Goal: Transaction & Acquisition: Purchase product/service

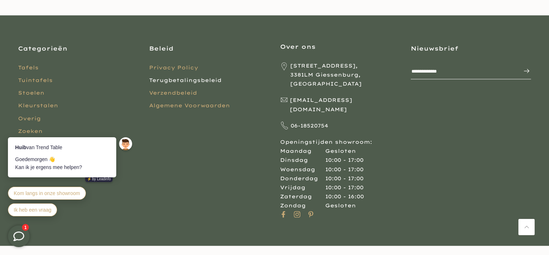
click at [196, 80] on link "Terugbetalingsbeleid" at bounding box center [185, 80] width 73 height 6
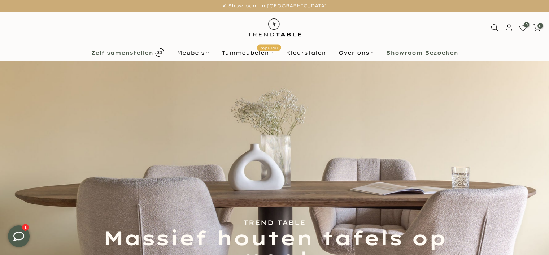
click at [134, 52] on b "Zelf samenstellen" at bounding box center [122, 52] width 62 height 5
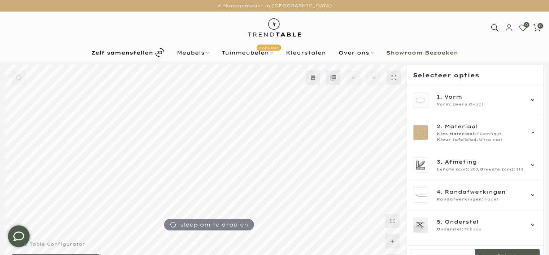
scroll to position [19, 0]
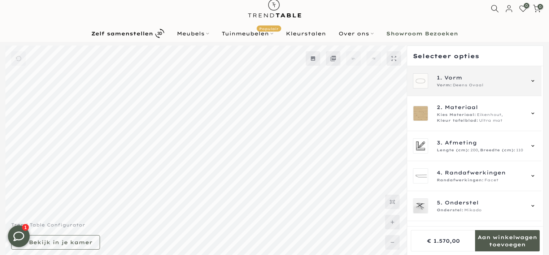
click at [452, 78] on span "Vorm" at bounding box center [453, 78] width 18 height 8
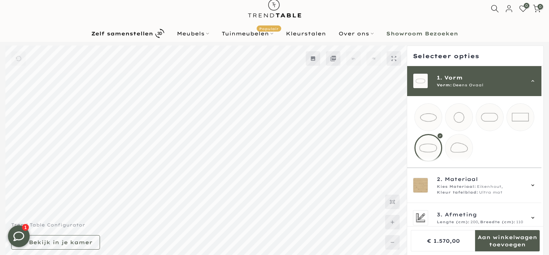
click at [429, 115] on mmq-loader at bounding box center [428, 117] width 27 height 27
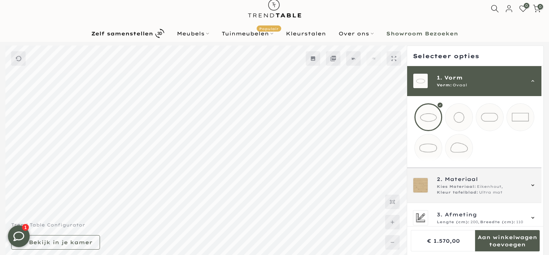
click at [530, 188] on icon at bounding box center [533, 185] width 6 height 6
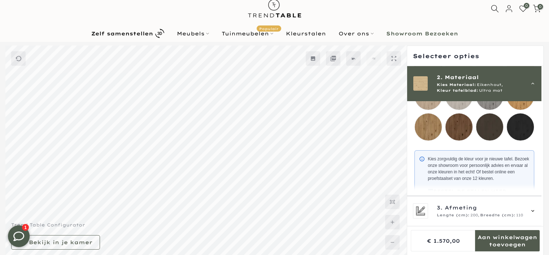
scroll to position [156, 0]
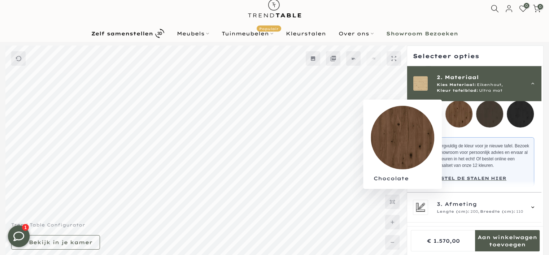
click at [457, 114] on mmq-loader at bounding box center [458, 113] width 27 height 27
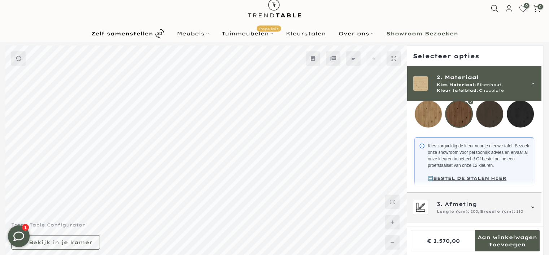
click at [459, 211] on div "3. Afmeting Lengte (cm): 200, Breedte (cm): 110" at bounding box center [480, 207] width 87 height 14
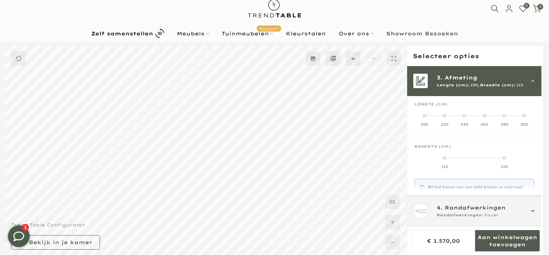
scroll to position [65, 0]
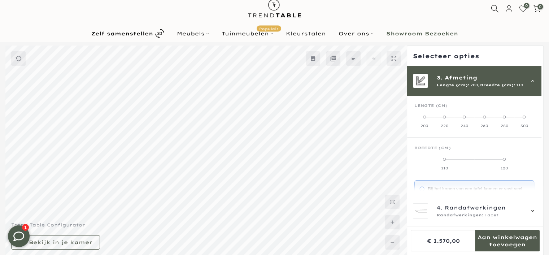
click at [484, 117] on span at bounding box center [484, 116] width 3 height 3
drag, startPoint x: 433, startPoint y: 157, endPoint x: 450, endPoint y: 157, distance: 17.7
click at [450, 157] on label "110" at bounding box center [434, 163] width 40 height 14
click at [456, 157] on label "120" at bounding box center [474, 163] width 40 height 14
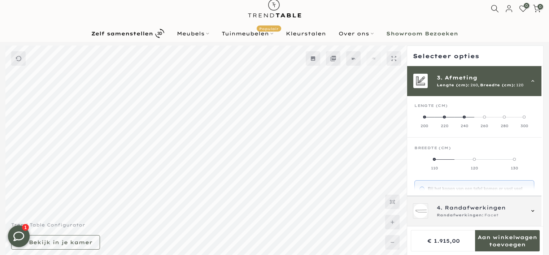
click at [465, 210] on span "Randafwerkingen" at bounding box center [475, 208] width 61 height 8
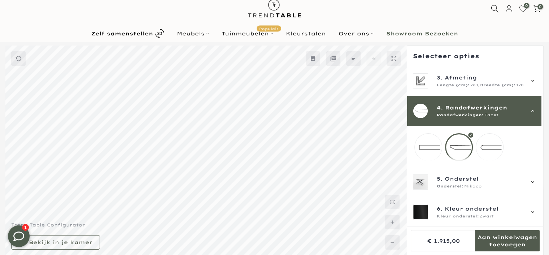
scroll to position [71, 0]
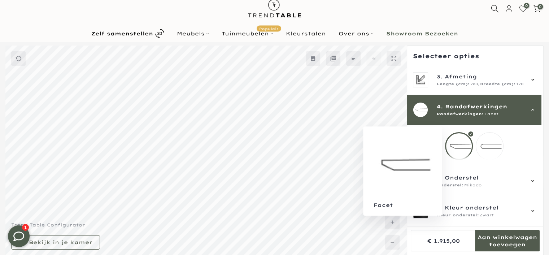
click at [459, 139] on div at bounding box center [459, 146] width 28 height 28
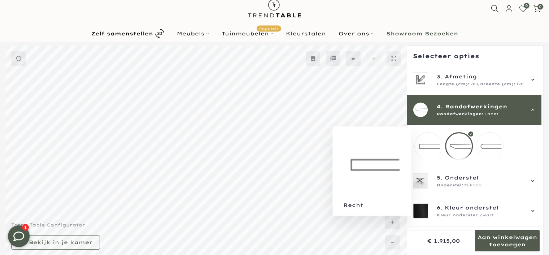
click at [429, 141] on mmq-loader at bounding box center [428, 145] width 27 height 27
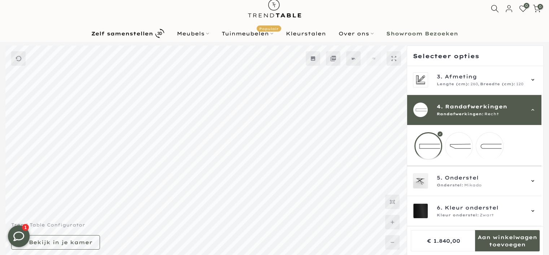
click at [463, 140] on mmq-loader at bounding box center [458, 145] width 27 height 27
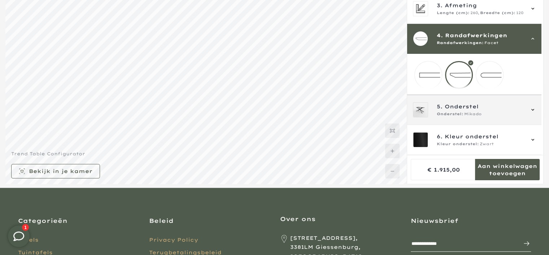
scroll to position [91, 0]
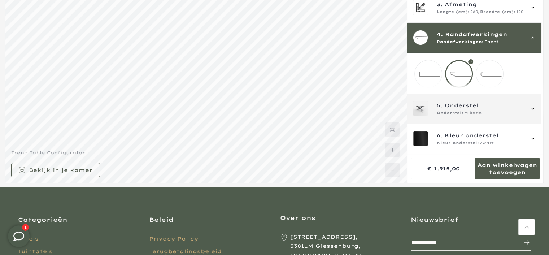
click at [455, 106] on span "Onderstel" at bounding box center [462, 105] width 34 height 8
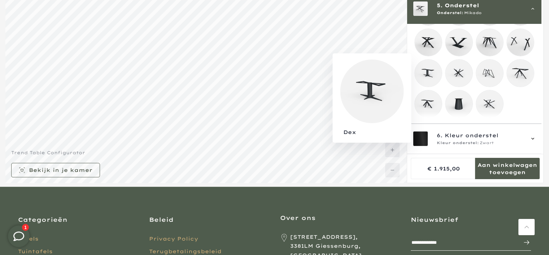
scroll to position [194, 0]
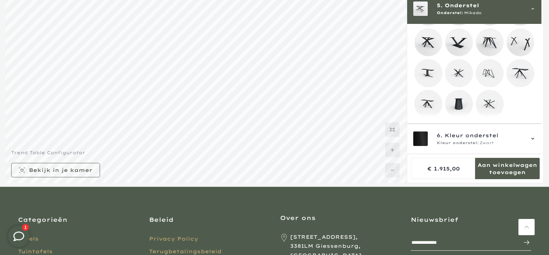
click at [487, 66] on mmq-loader at bounding box center [489, 73] width 27 height 27
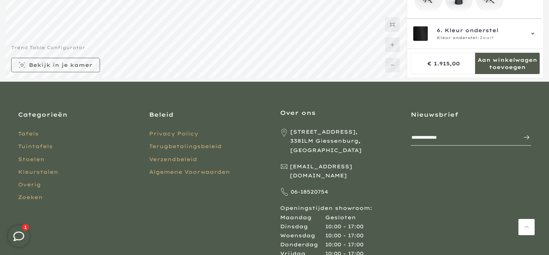
scroll to position [200, 0]
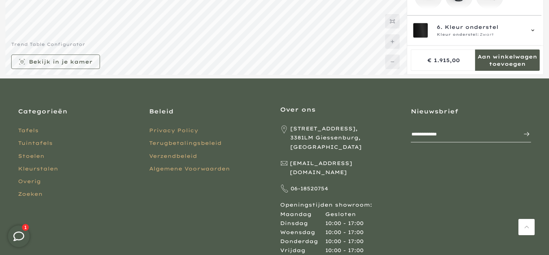
click at [506, 58] on mmq-formatted-message at bounding box center [507, 60] width 65 height 14
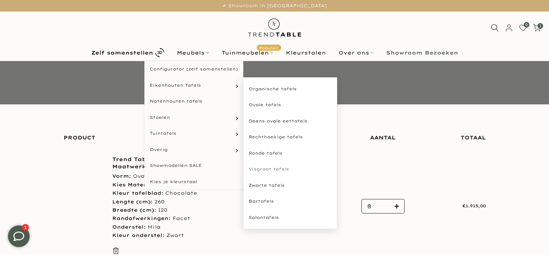
click at [266, 168] on link "Visgraat tafels" at bounding box center [290, 169] width 94 height 16
click at [258, 103] on link "Ovale tafels" at bounding box center [290, 105] width 94 height 16
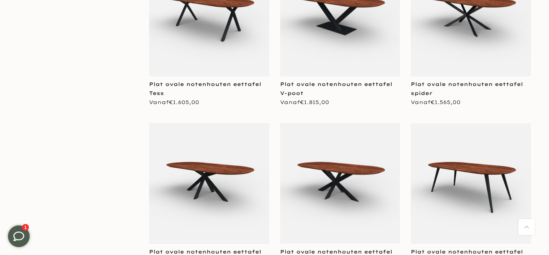
scroll to position [1263, 0]
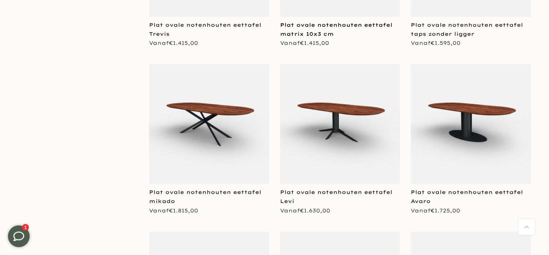
scroll to position [1443, 0]
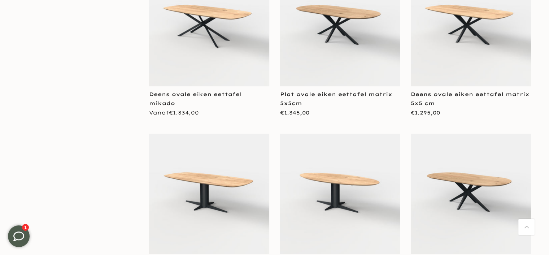
scroll to position [325, 0]
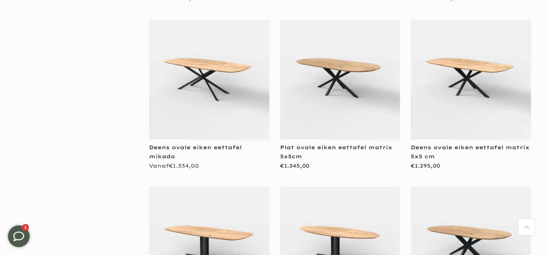
click at [344, 73] on img at bounding box center [340, 79] width 120 height 120
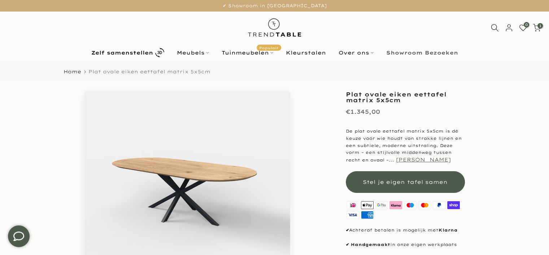
click at [416, 160] on button "Lees meer" at bounding box center [423, 159] width 55 height 6
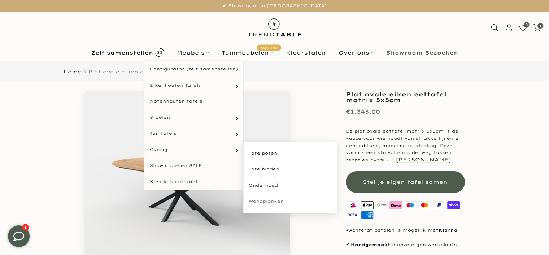
click at [260, 201] on link "Wandplanken" at bounding box center [290, 201] width 94 height 16
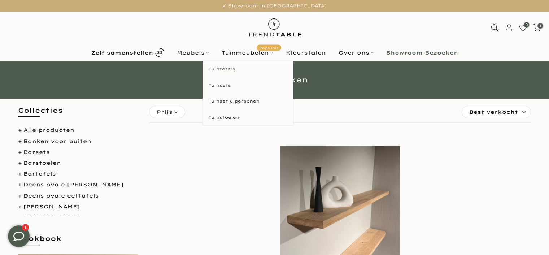
click at [226, 67] on link "Tuintafels" at bounding box center [248, 69] width 90 height 16
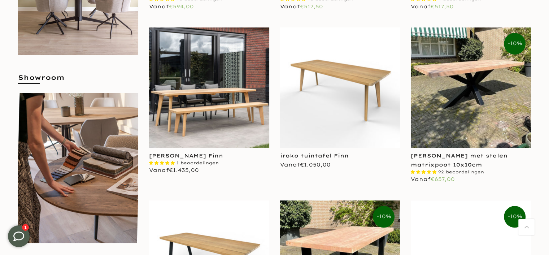
scroll to position [325, 0]
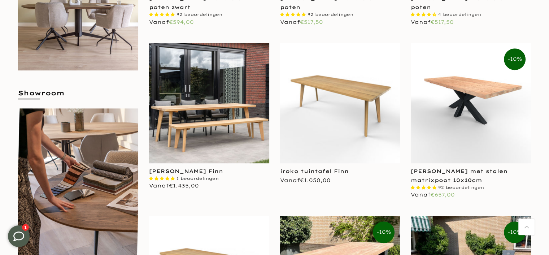
click at [447, 131] on img at bounding box center [471, 103] width 120 height 120
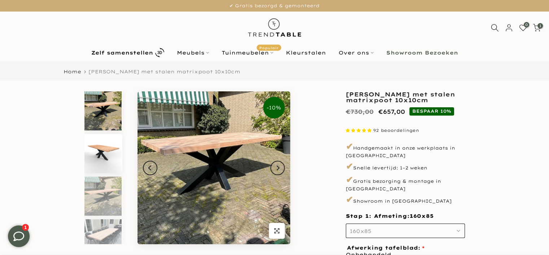
click at [104, 150] on img at bounding box center [102, 153] width 37 height 39
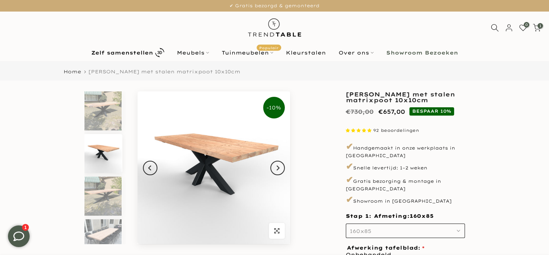
scroll to position [6, 0]
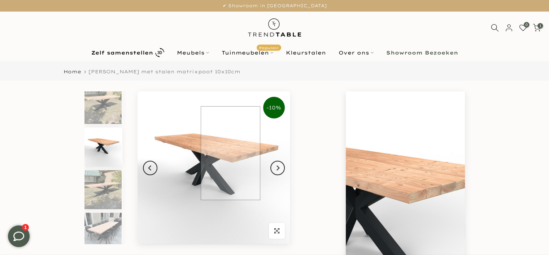
click at [231, 172] on img at bounding box center [213, 167] width 153 height 153
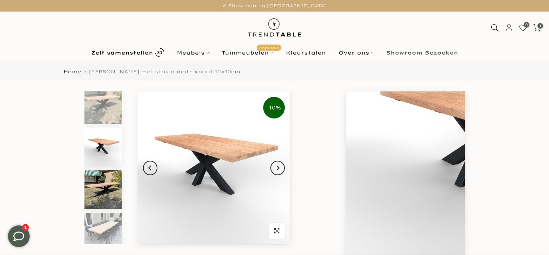
click at [117, 183] on img at bounding box center [102, 189] width 37 height 39
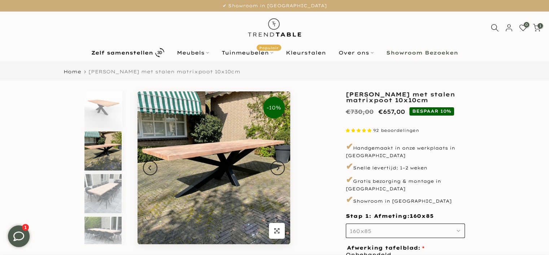
scroll to position [49, 0]
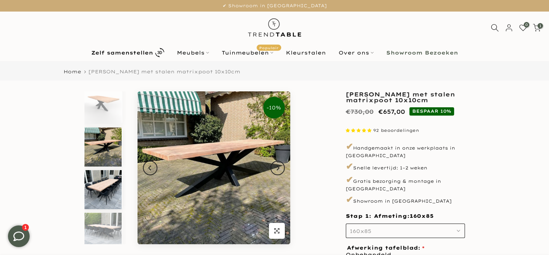
click at [98, 192] on img at bounding box center [102, 189] width 37 height 39
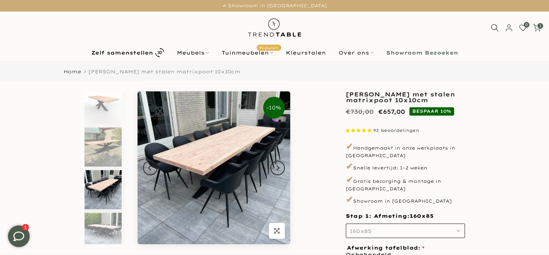
scroll to position [92, 0]
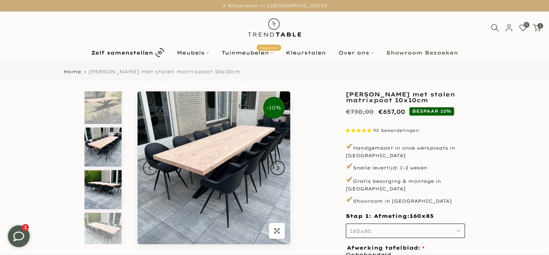
click at [102, 185] on img at bounding box center [102, 189] width 37 height 39
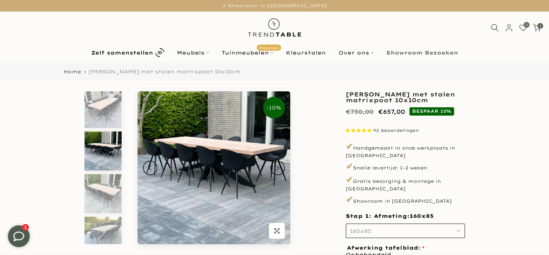
scroll to position [134, 0]
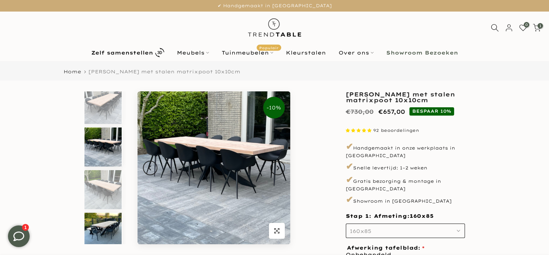
click at [107, 222] on img at bounding box center [102, 232] width 37 height 39
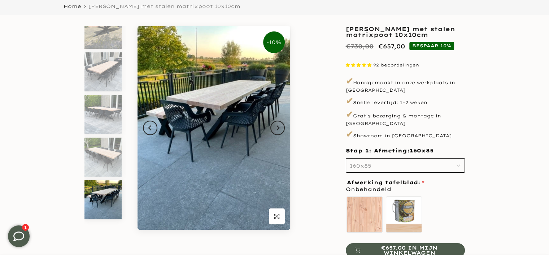
scroll to position [72, 0]
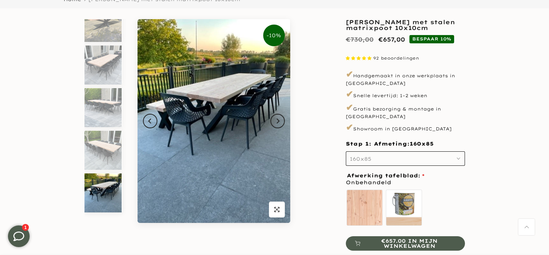
click at [458, 151] on button "160x85" at bounding box center [405, 158] width 119 height 14
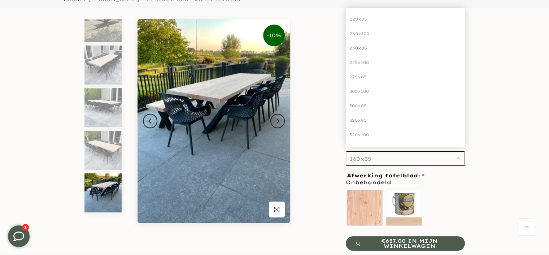
scroll to position [108, 0]
click at [358, 79] on div "300x100" at bounding box center [405, 85] width 119 height 14
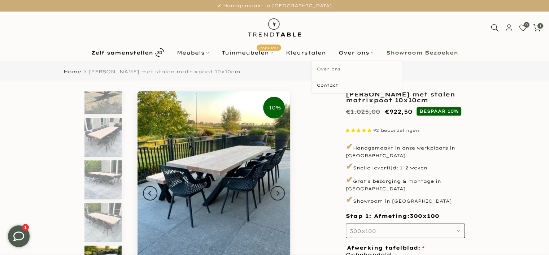
click at [331, 69] on link "Over ons" at bounding box center [356, 69] width 90 height 16
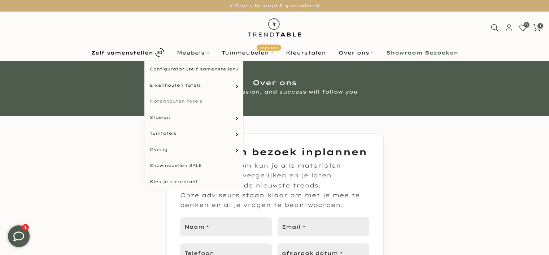
click at [167, 99] on link "Notenhouten tafels" at bounding box center [193, 101] width 99 height 16
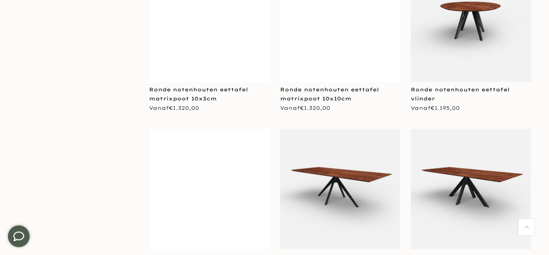
scroll to position [505, 0]
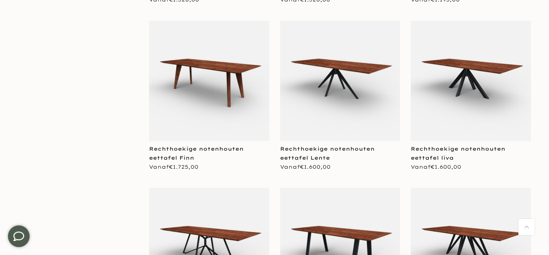
click at [336, 70] on img at bounding box center [340, 81] width 120 height 120
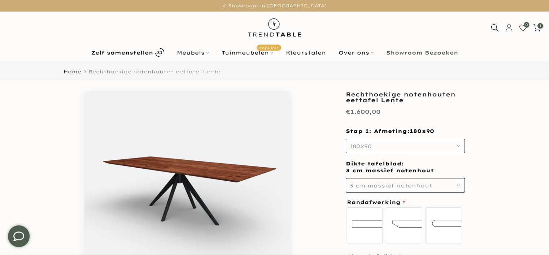
click at [459, 144] on icon "button" at bounding box center [458, 146] width 4 height 4
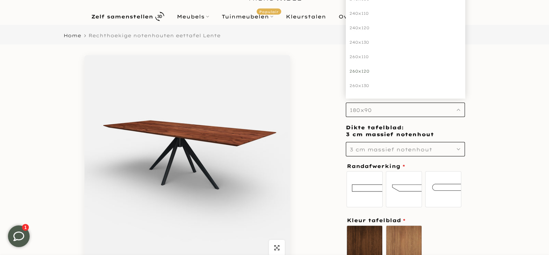
scroll to position [72, 0]
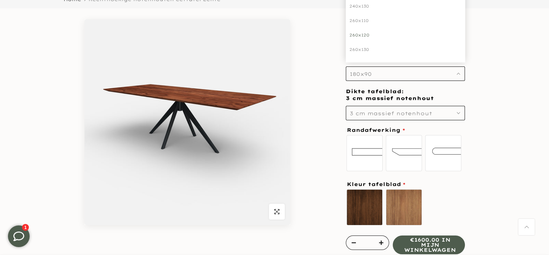
click at [355, 34] on div "260x120" at bounding box center [405, 35] width 119 height 14
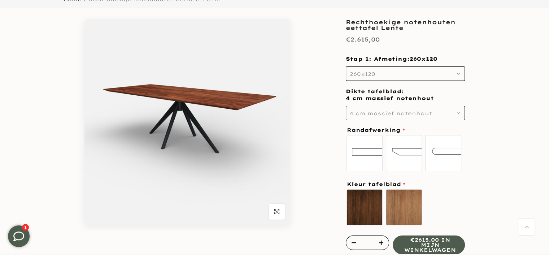
click at [456, 111] on icon "button" at bounding box center [458, 113] width 4 height 4
click at [379, 137] on div "4 cm massief notenhout" at bounding box center [405, 137] width 119 height 14
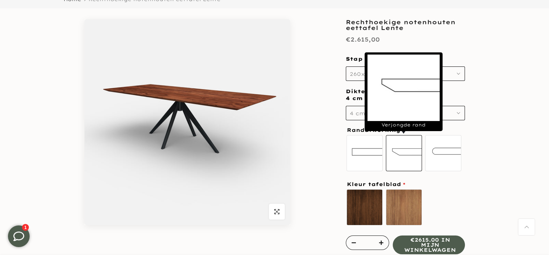
click at [407, 149] on label "Verjongde rand" at bounding box center [404, 153] width 36 height 36
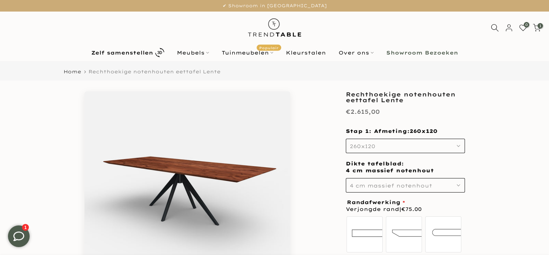
click at [405, 52] on b "Showroom Bezoeken" at bounding box center [422, 52] width 72 height 5
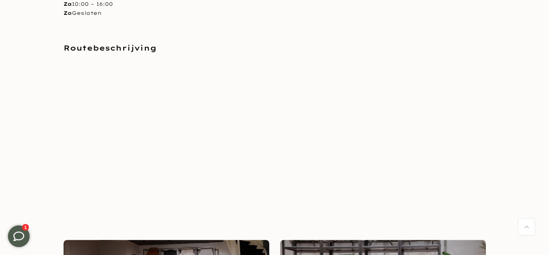
scroll to position [650, 0]
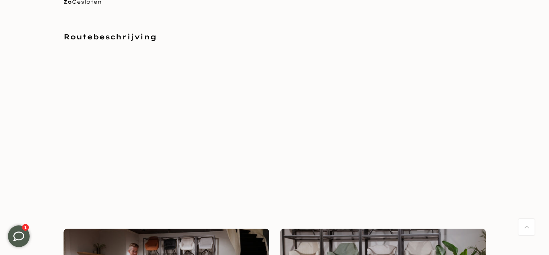
click at [328, 123] on div "Openingstijden Nijverheidsweg 9 3381 LM Giessenburg Nederland 06-18520754 info@…" at bounding box center [274, 32] width 433 height 355
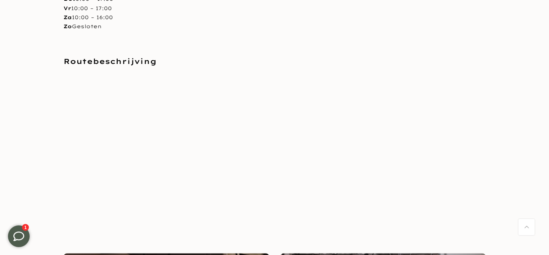
scroll to position [577, 0]
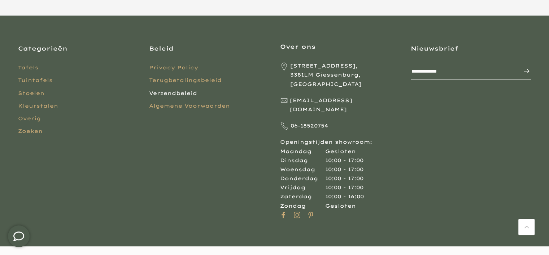
scroll to position [262, 0]
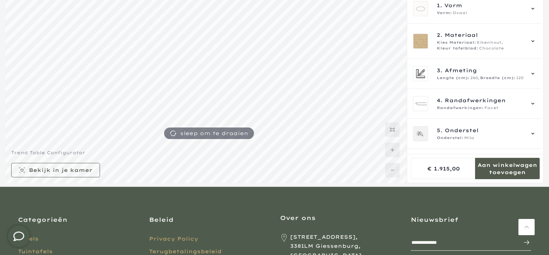
scroll to position [19, 0]
